Goal: Information Seeking & Learning: Learn about a topic

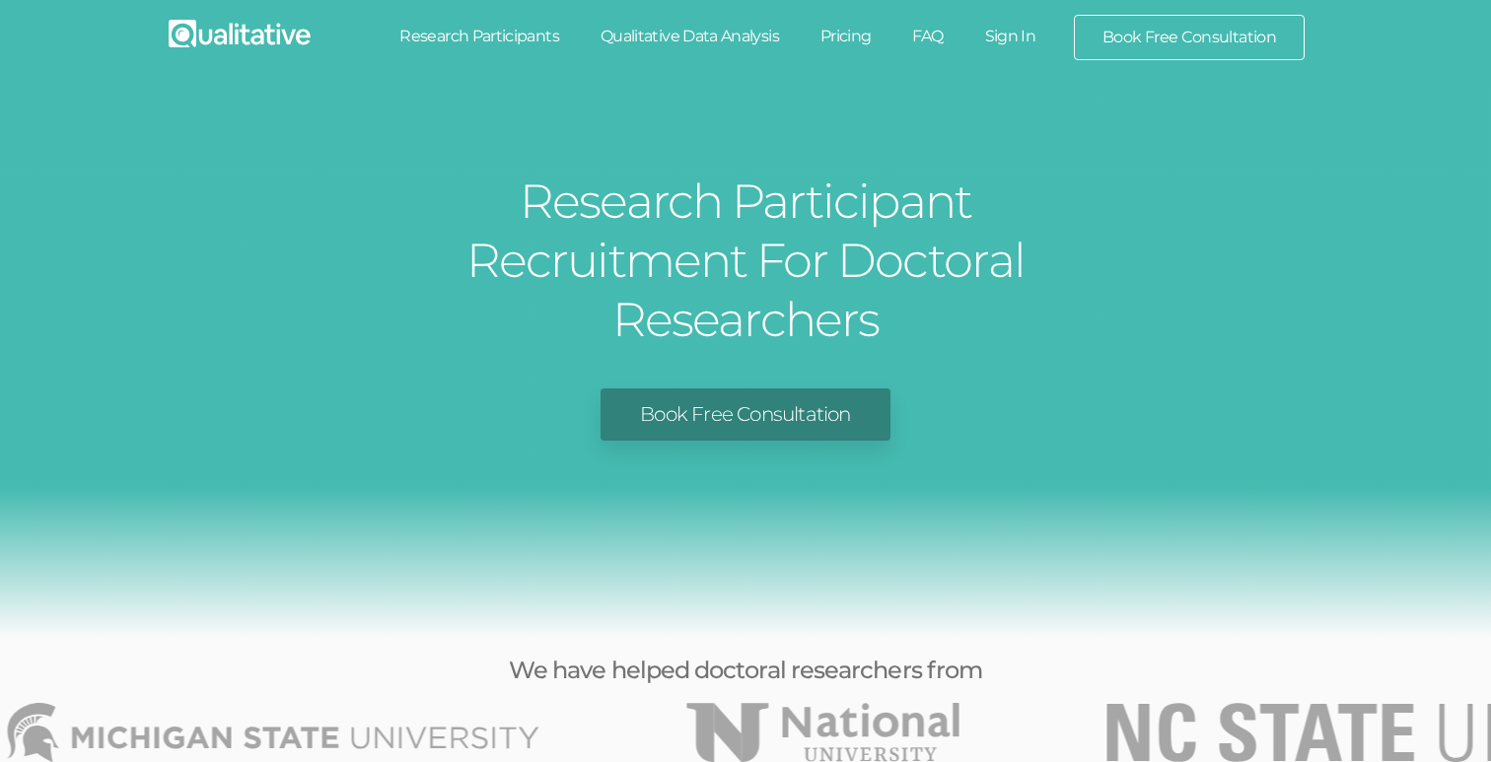
click at [284, 41] on img at bounding box center [240, 34] width 142 height 28
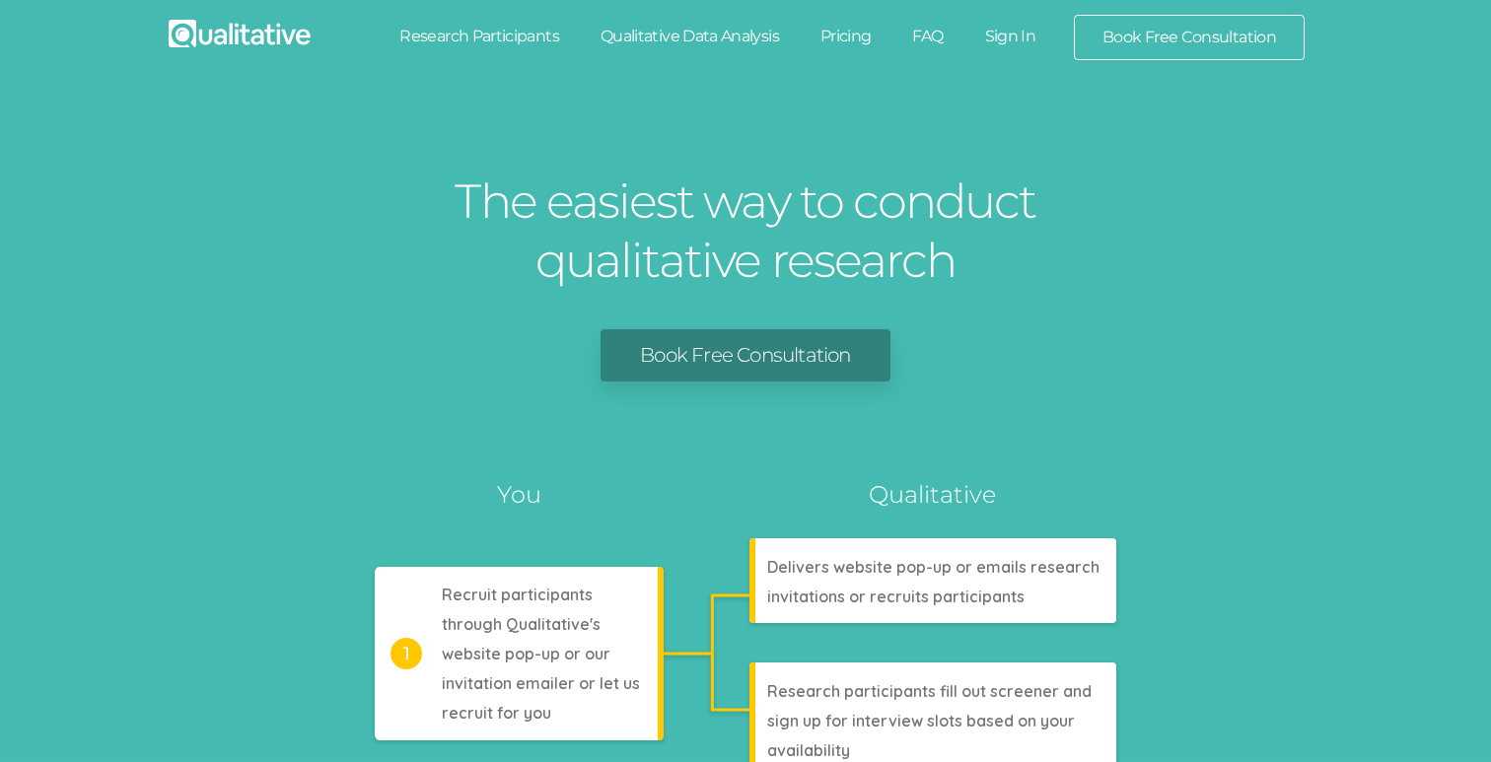
click at [652, 42] on link "Qualitative Data Analysis" at bounding box center [690, 36] width 220 height 43
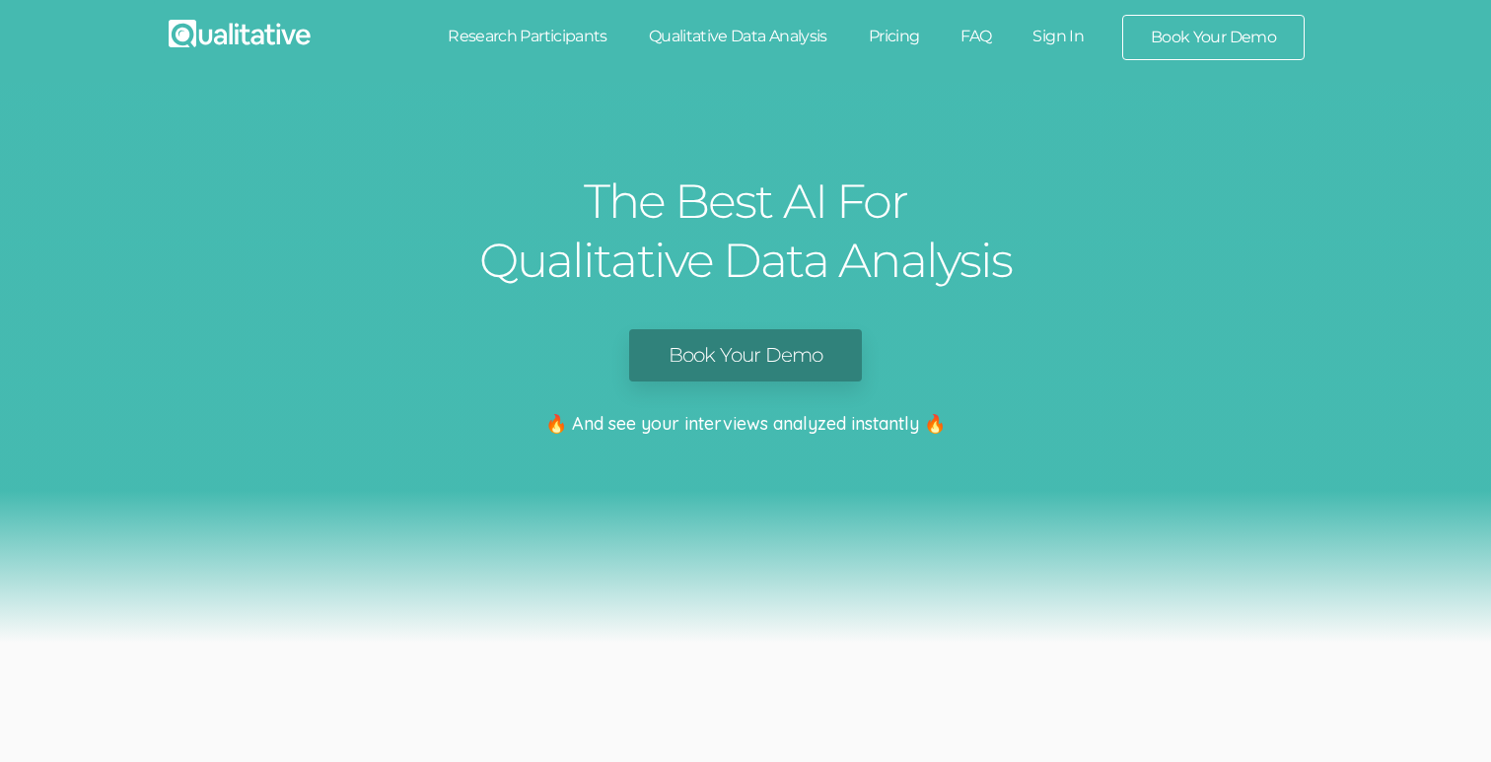
click at [537, 48] on link "Research Participants" at bounding box center [527, 36] width 201 height 43
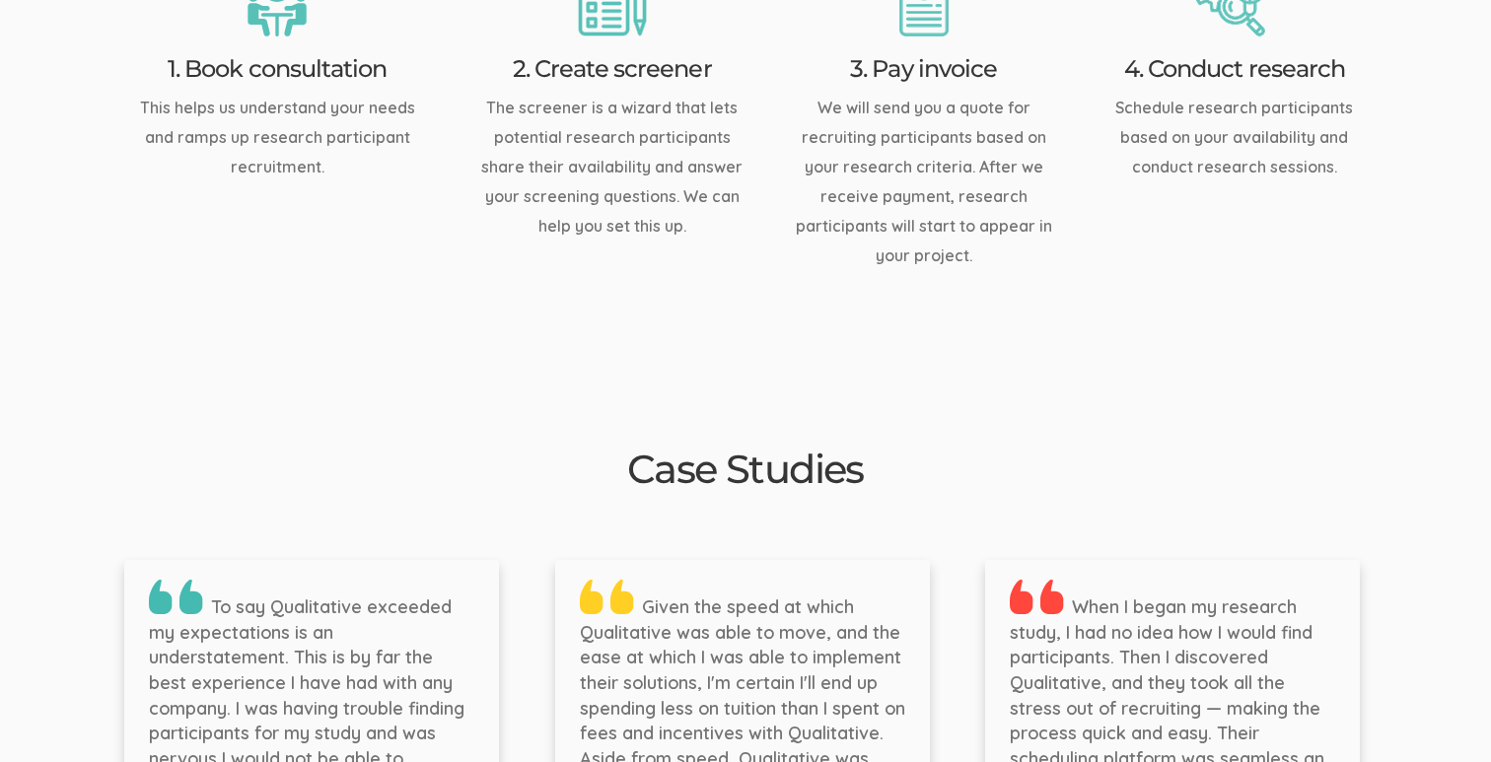
scroll to position [2982, 0]
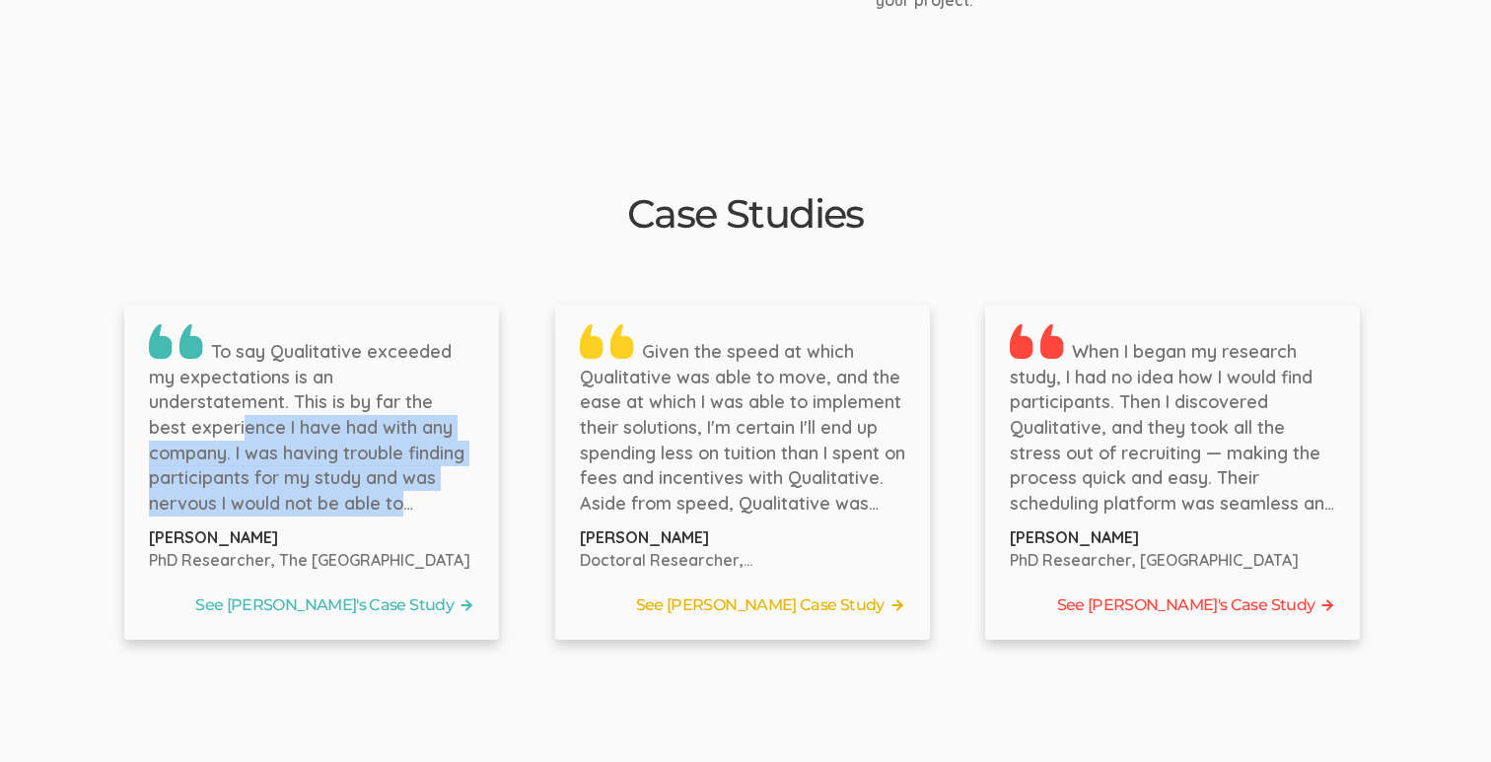
drag, startPoint x: 310, startPoint y: 348, endPoint x: 336, endPoint y: 439, distance: 94.5
click at [336, 439] on p "To say Qualitative exceeded my expectations is an understatement. This is by fa…" at bounding box center [311, 420] width 325 height 192
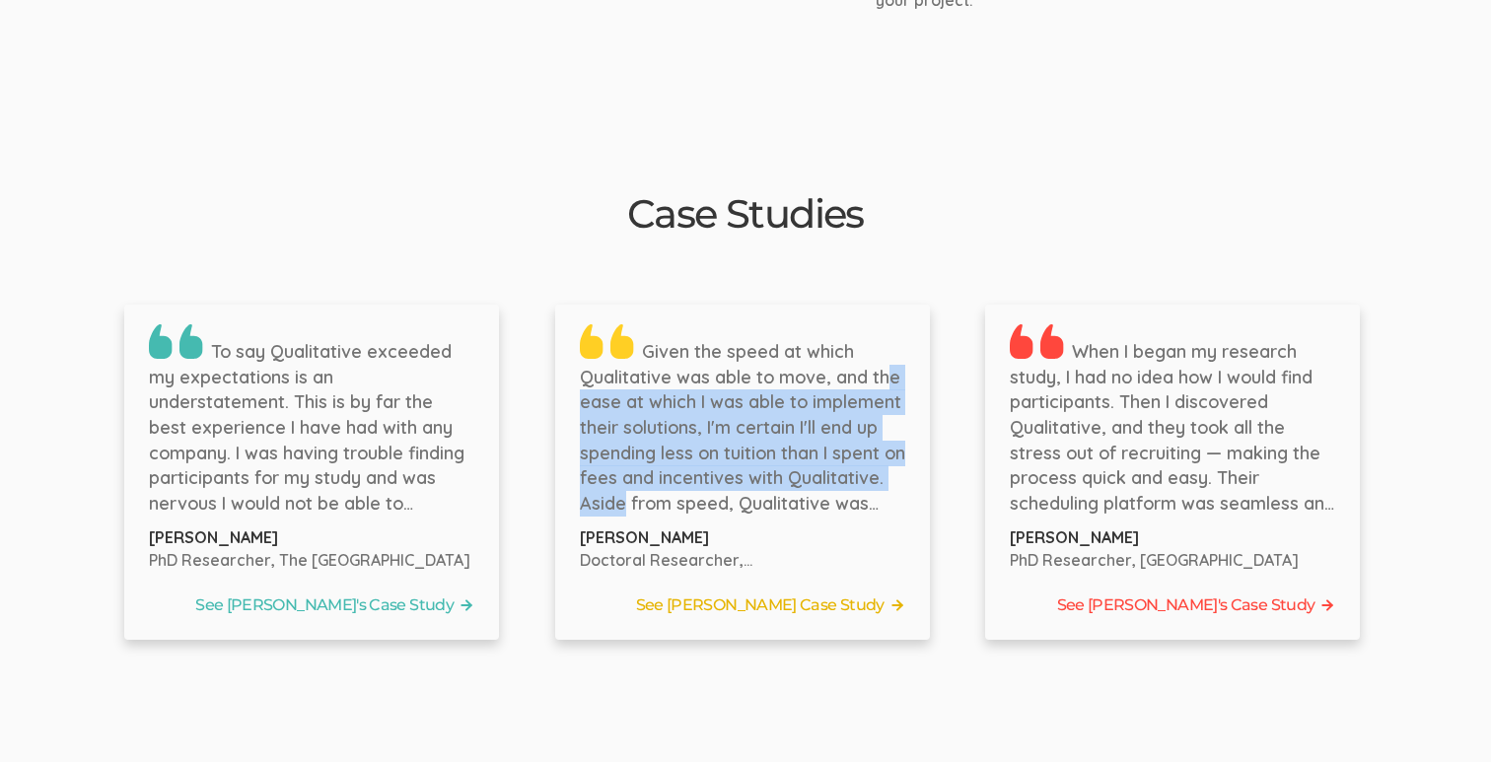
drag, startPoint x: 644, startPoint y: 318, endPoint x: 729, endPoint y: 431, distance: 140.8
click at [729, 430] on p "Given the speed at which Qualitative was able to move, and the ease at which I …" at bounding box center [742, 420] width 325 height 192
click at [729, 431] on p "Given the speed at which Qualitative was able to move, and the ease at which I …" at bounding box center [742, 420] width 325 height 192
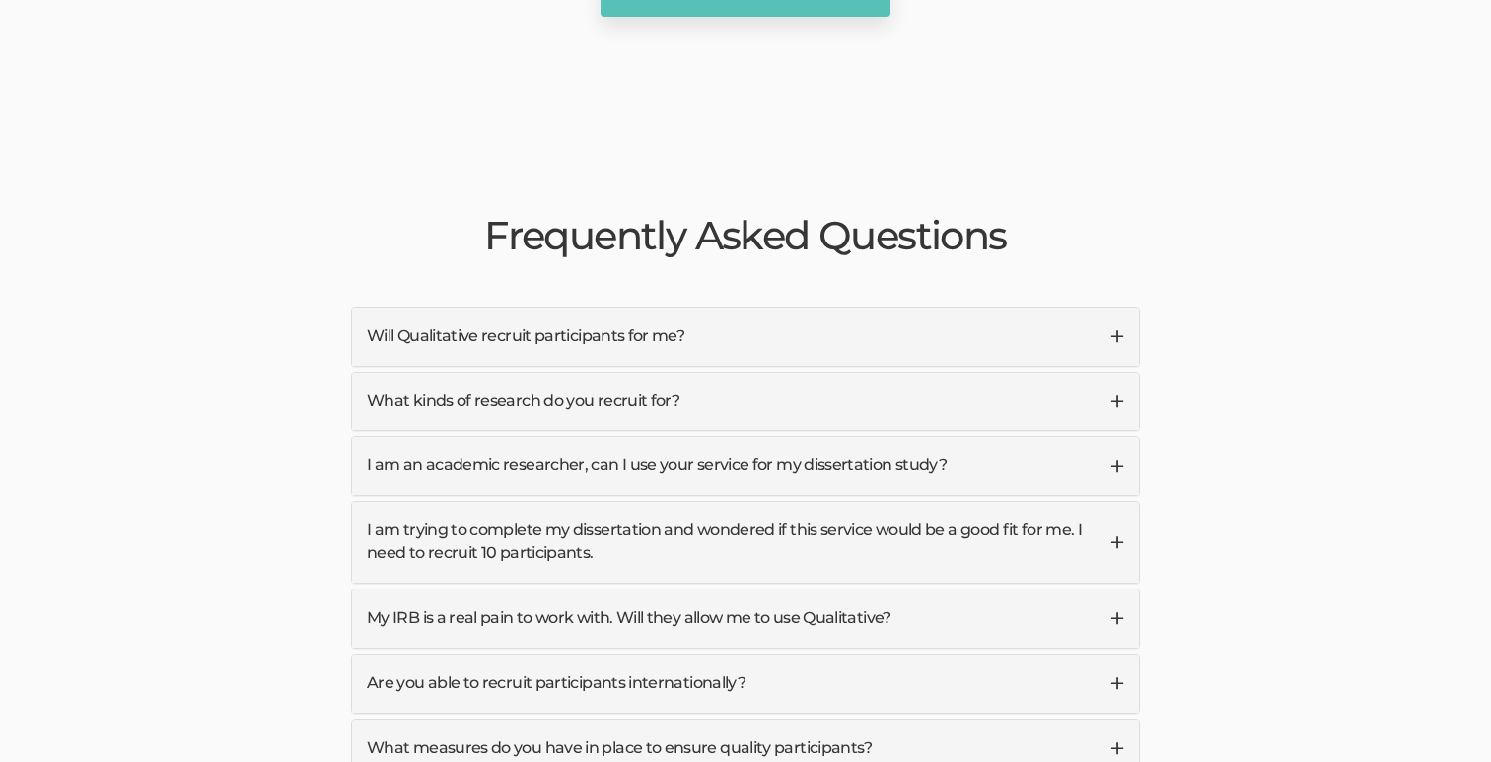
scroll to position [4561, 0]
click at [747, 372] on link "What kinds of research do you recruit for?" at bounding box center [745, 401] width 787 height 58
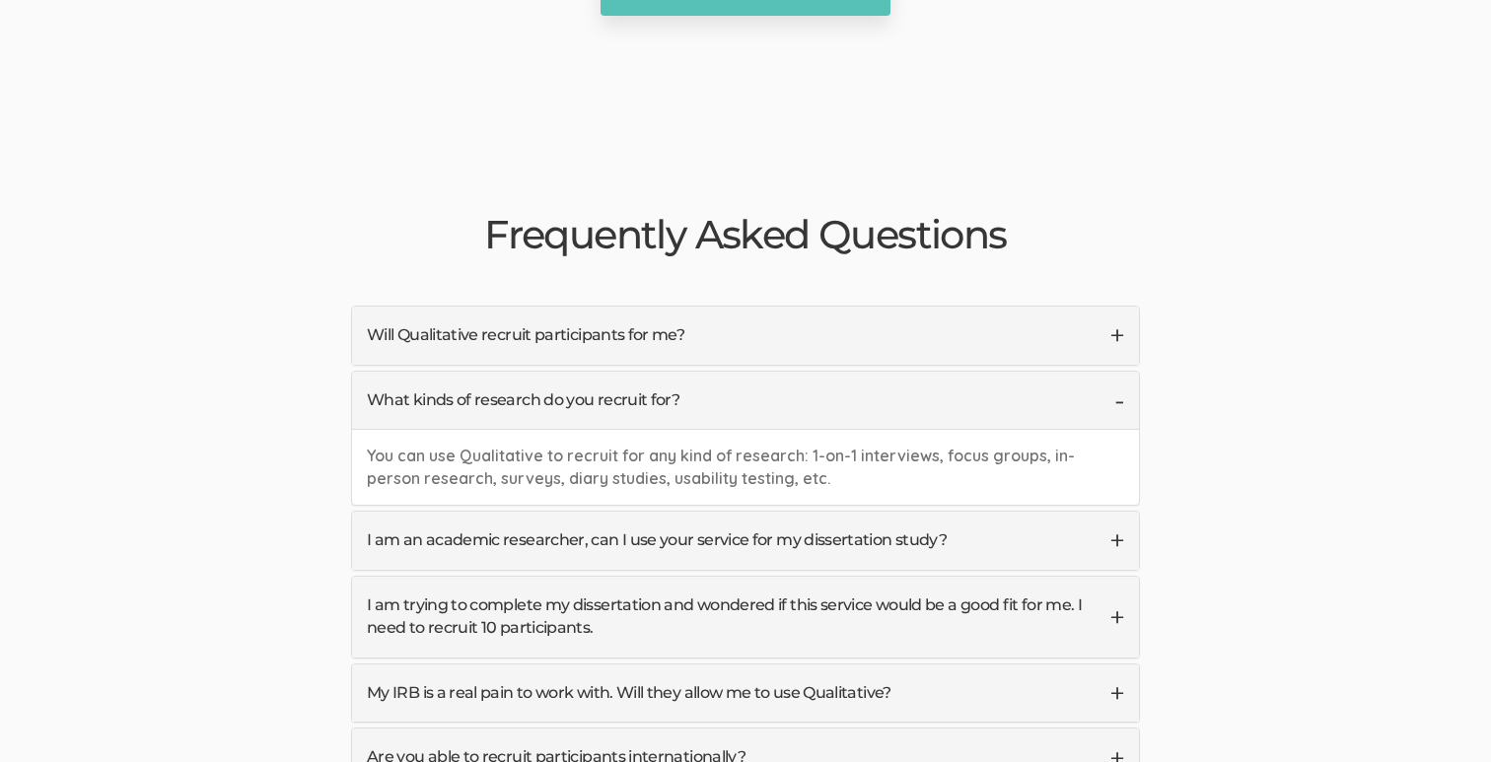
click at [747, 372] on link "What kinds of research do you recruit for?" at bounding box center [745, 401] width 787 height 58
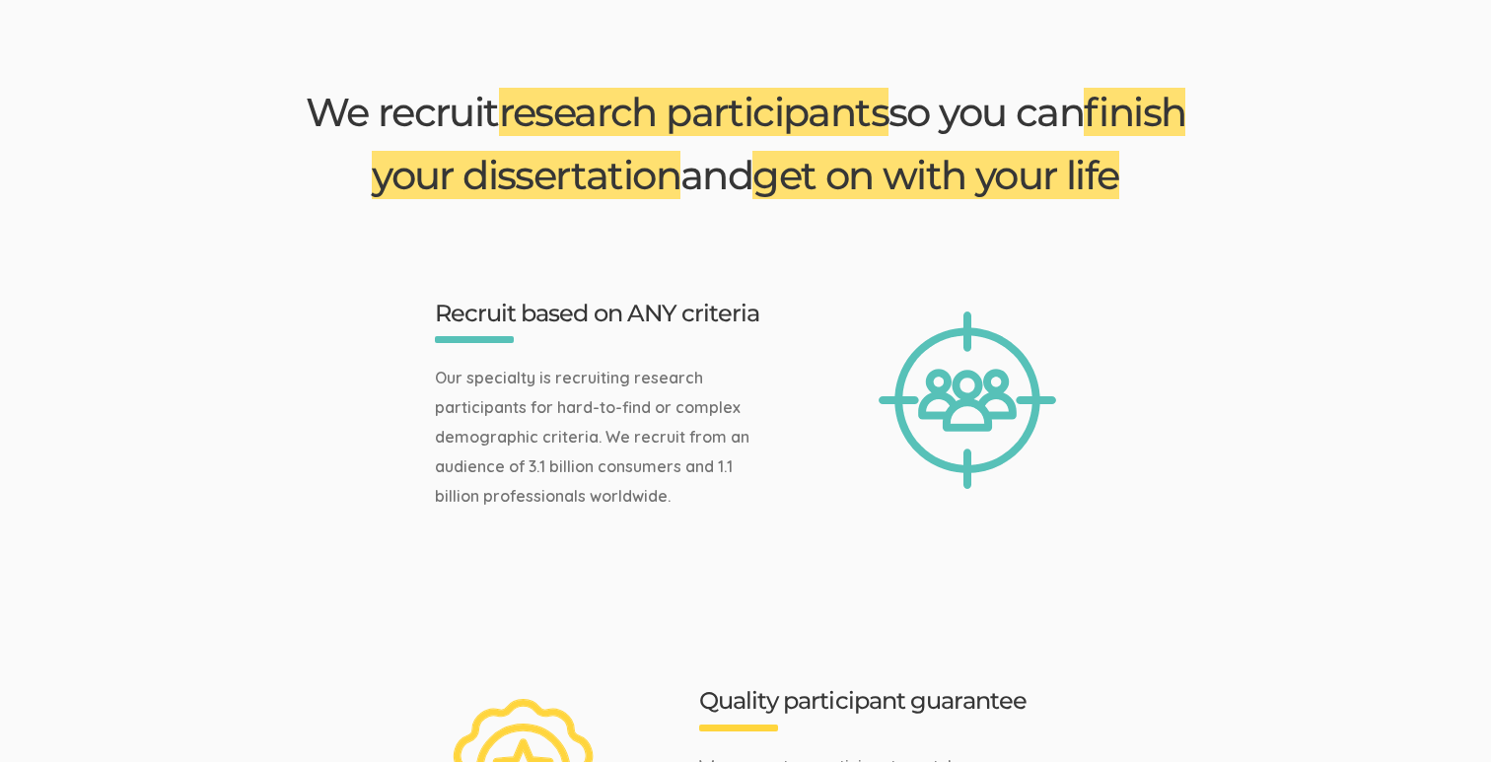
scroll to position [0, 0]
